Goal: Task Accomplishment & Management: Complete application form

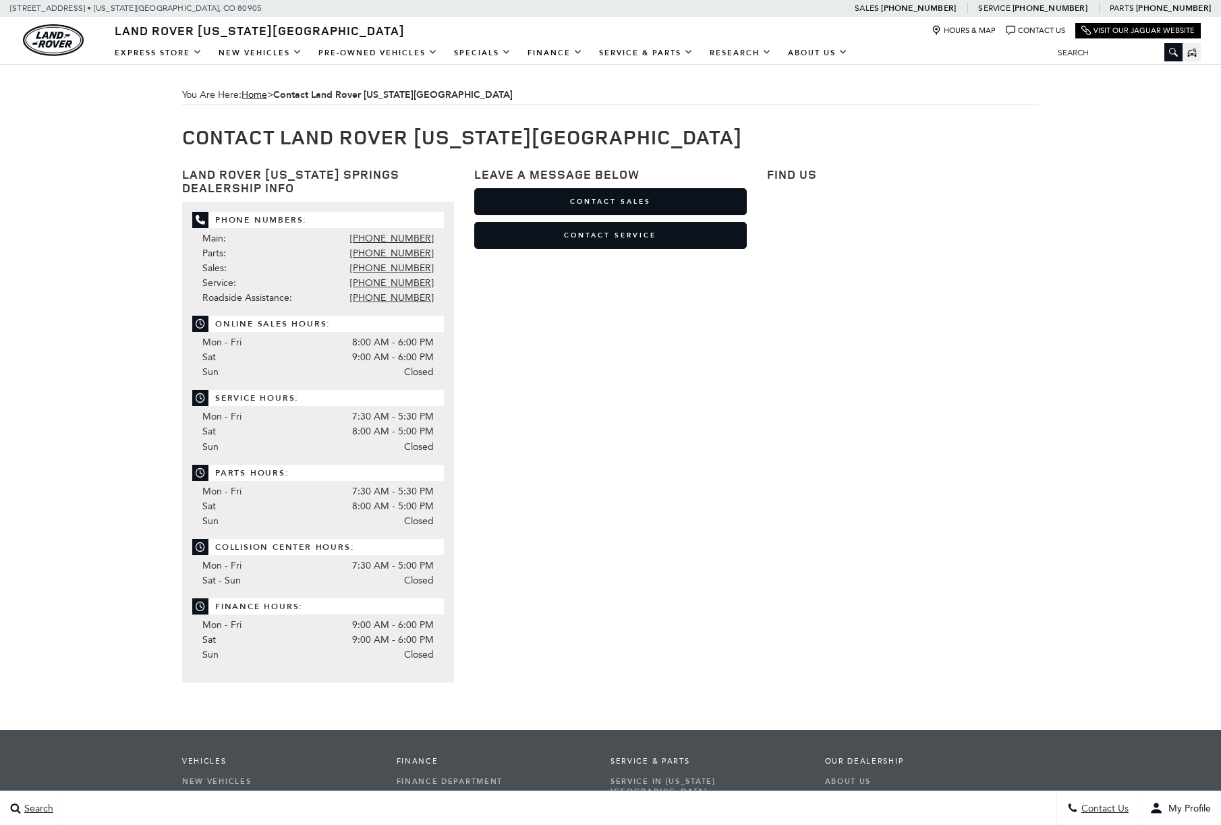
click at [608, 204] on link "Contact Sales" at bounding box center [610, 201] width 272 height 27
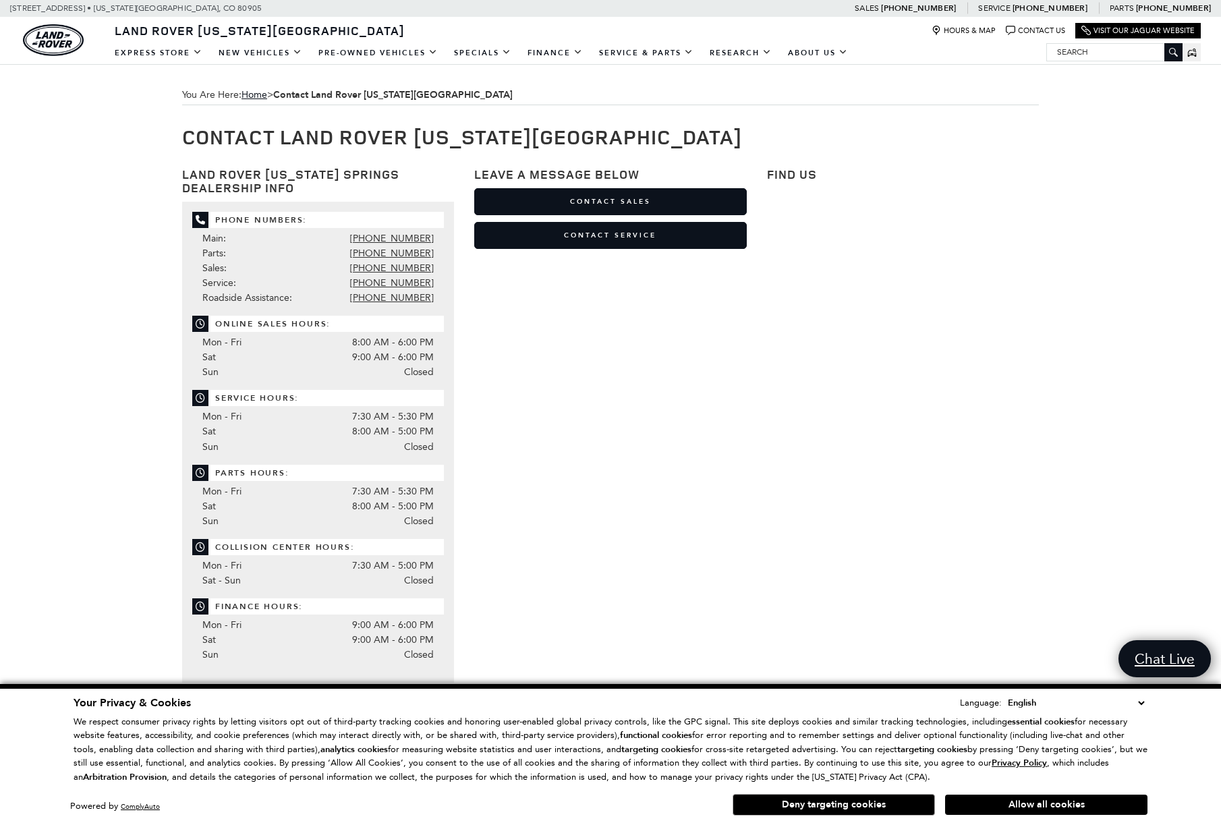
click at [1051, 808] on button "Allow all cookies" at bounding box center [1046, 805] width 202 height 20
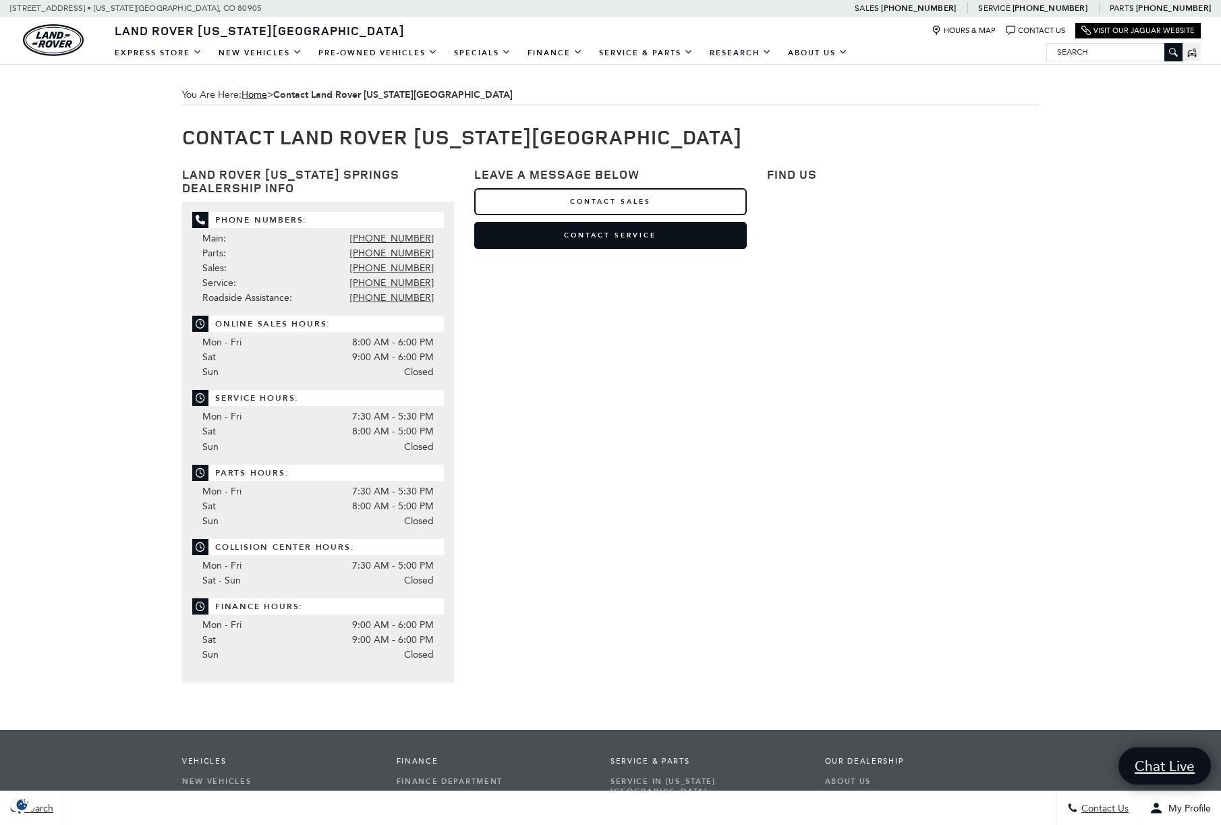
click at [571, 198] on link "Contact Sales" at bounding box center [610, 201] width 272 height 27
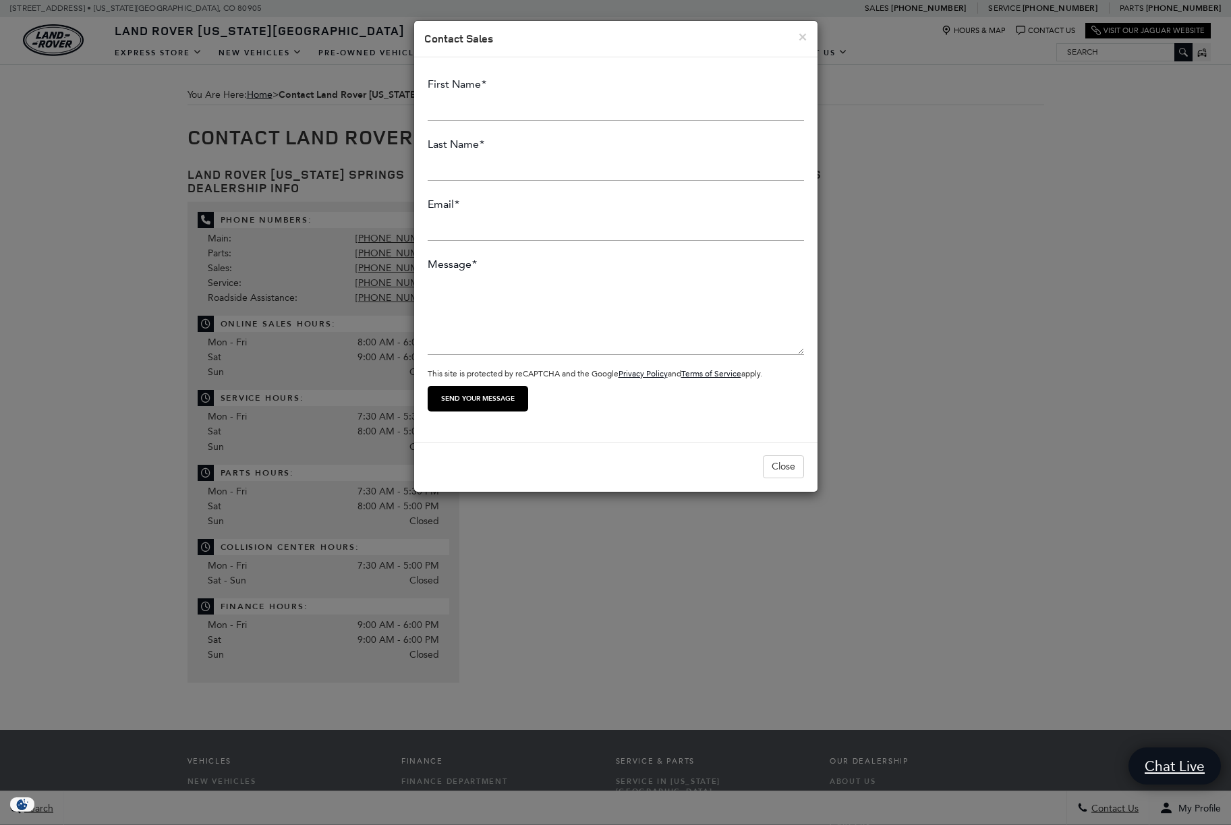
click at [436, 279] on textarea "Message *" at bounding box center [616, 314] width 376 height 81
paste textarea "Hi Mike, I hope this email finds you well. As the industry continues to navigat…"
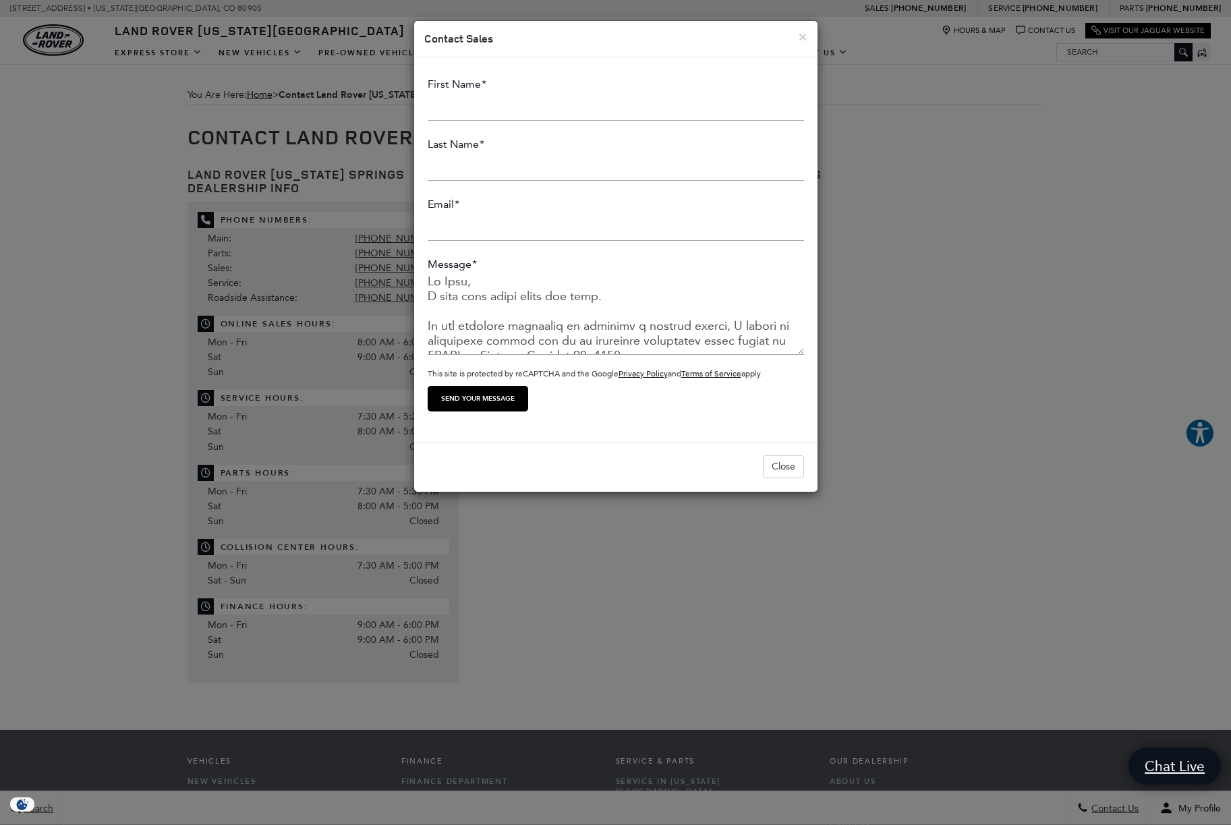
click at [447, 315] on textarea "Message *" at bounding box center [616, 314] width 376 height 81
type textarea "Hi Mike, I hope this email finds you well. As the industry continues to navigat…"
drag, startPoint x: 513, startPoint y: 281, endPoint x: 332, endPoint y: 275, distance: 181.6
click at [339, 278] on div "× Contact Sales First Name * Last Name * Email * Message * Your Email This fiel…" at bounding box center [615, 412] width 1231 height 825
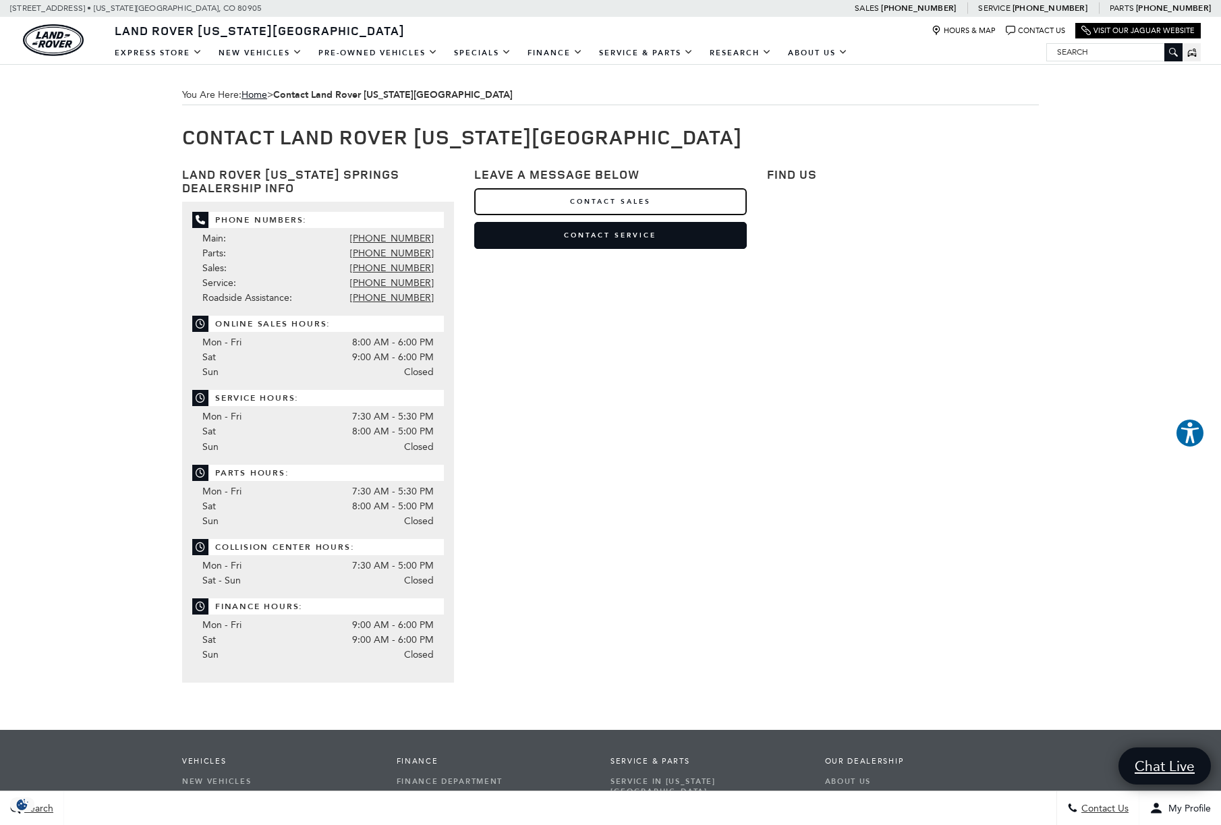
click at [620, 200] on link "Contact Sales" at bounding box center [610, 201] width 272 height 27
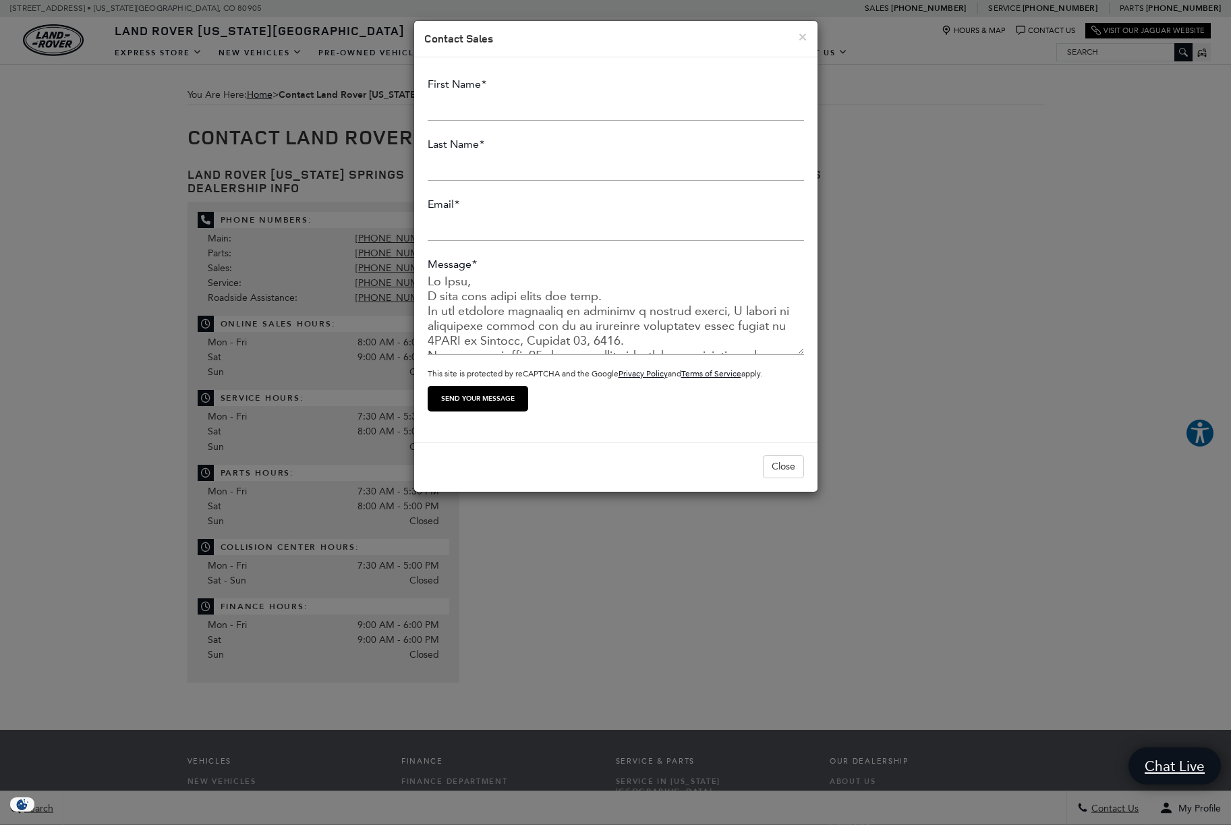
click at [473, 282] on textarea "Message *" at bounding box center [616, 314] width 376 height 81
type textarea "To Ray Reilly, I hope this email finds you well. As the industry continues to n…"
click at [488, 105] on input "First Name *" at bounding box center [616, 107] width 376 height 27
type input "Ben"
type input "Fuller-Rowell"
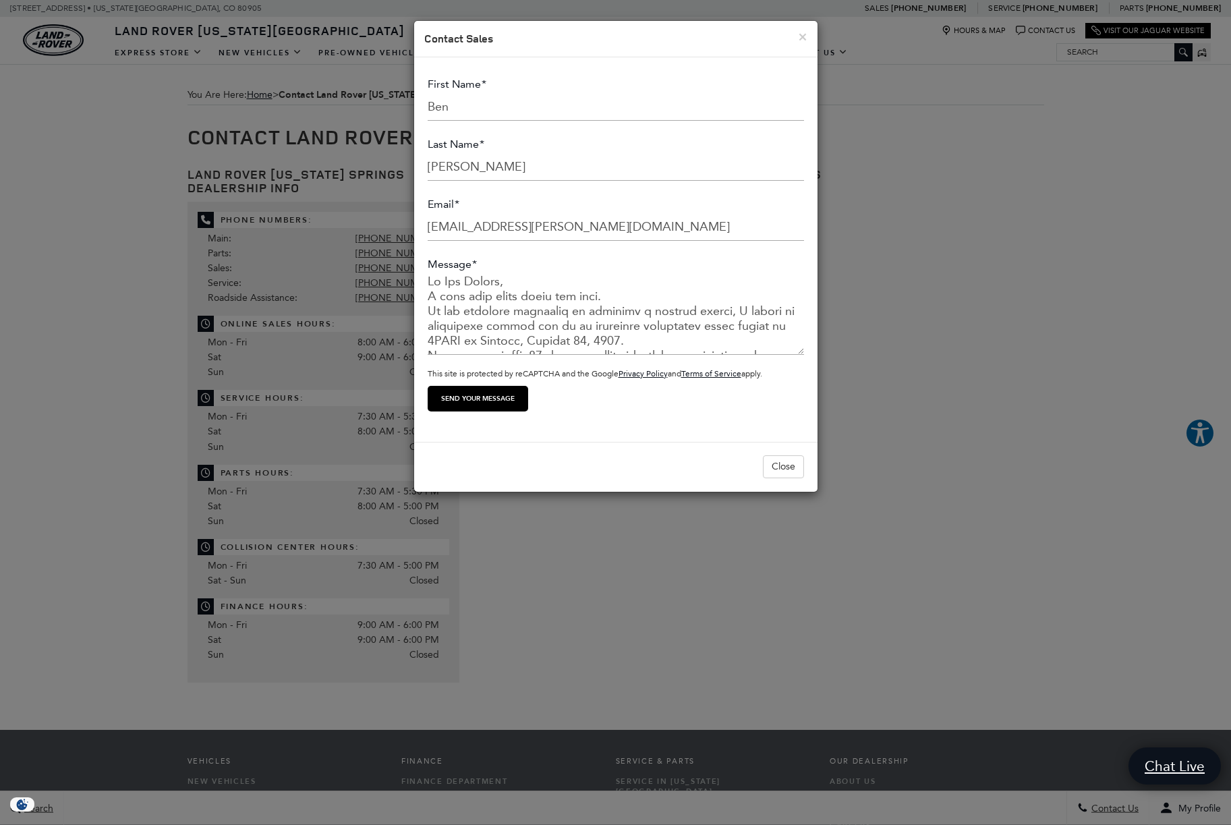
type input "ben.fuller@9news.com"
click at [467, 400] on input "Send your message" at bounding box center [478, 399] width 101 height 26
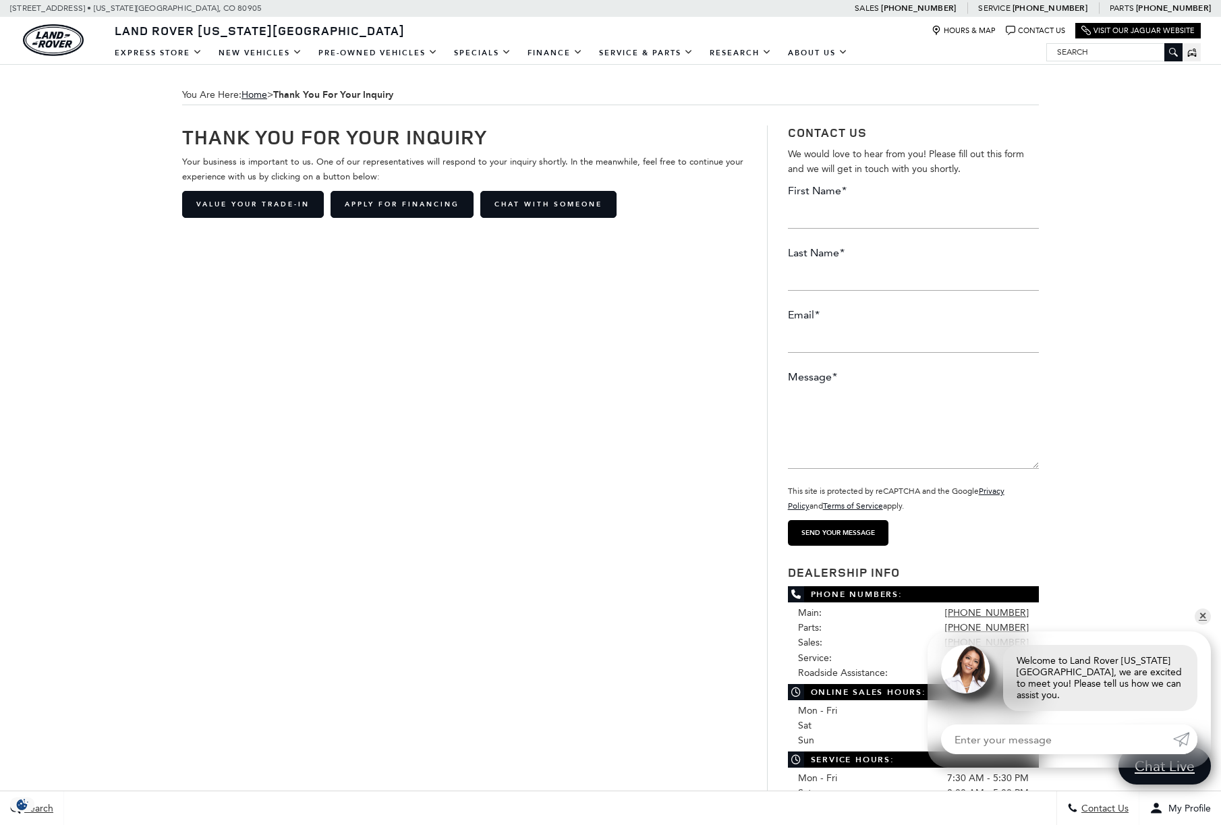
click at [724, 252] on div "Thank You For Your Inquiry Your business is important to us. One of our represe…" at bounding box center [610, 624] width 877 height 1038
